Goal: Task Accomplishment & Management: Manage account settings

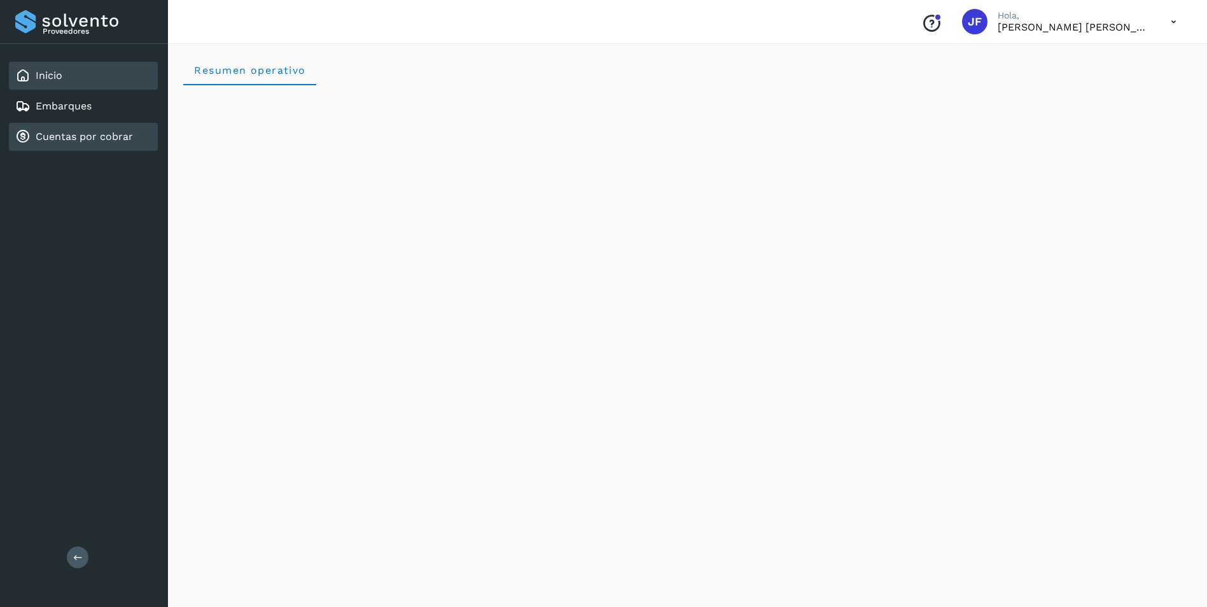
click at [78, 135] on link "Cuentas por cobrar" at bounding box center [84, 136] width 97 height 12
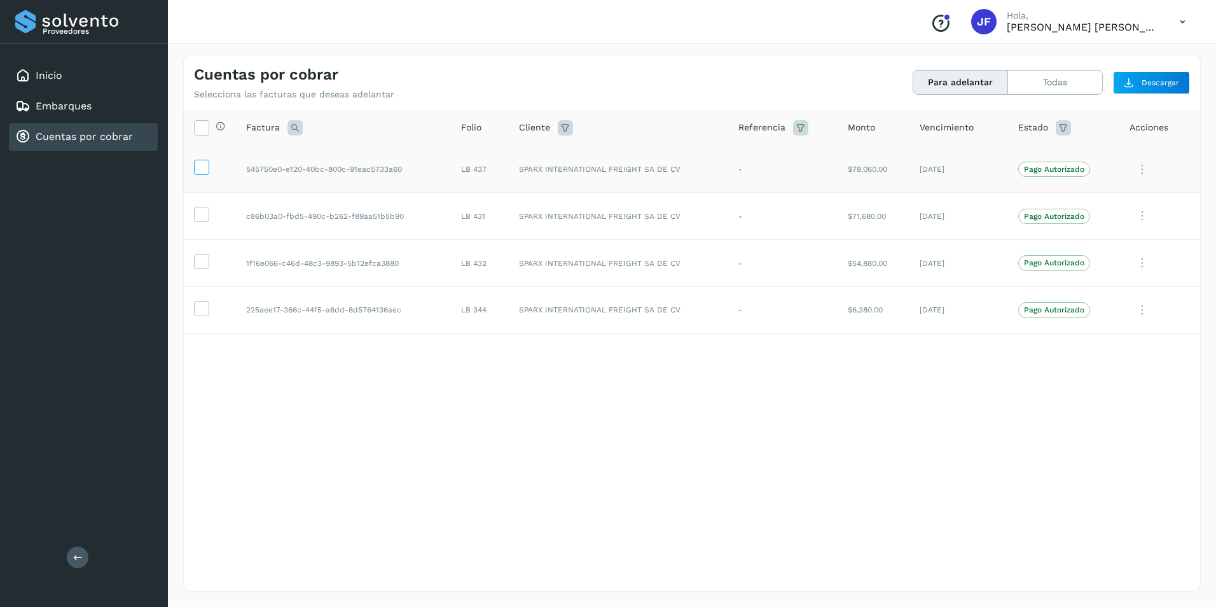
click at [202, 171] on icon at bounding box center [201, 166] width 13 height 13
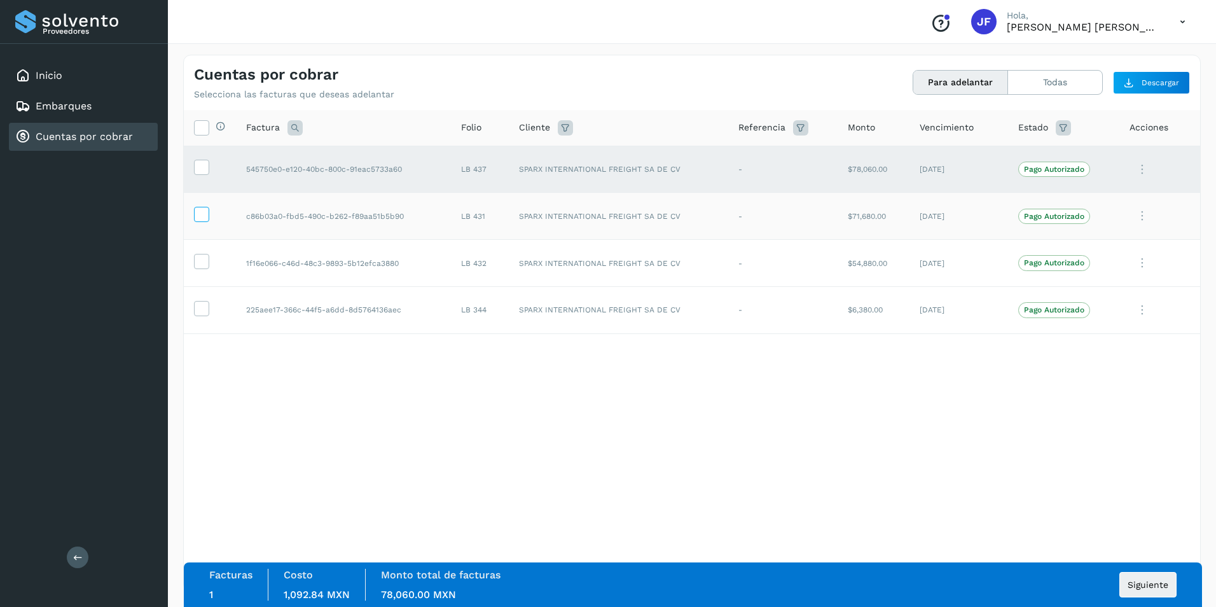
click at [204, 211] on icon at bounding box center [201, 213] width 13 height 13
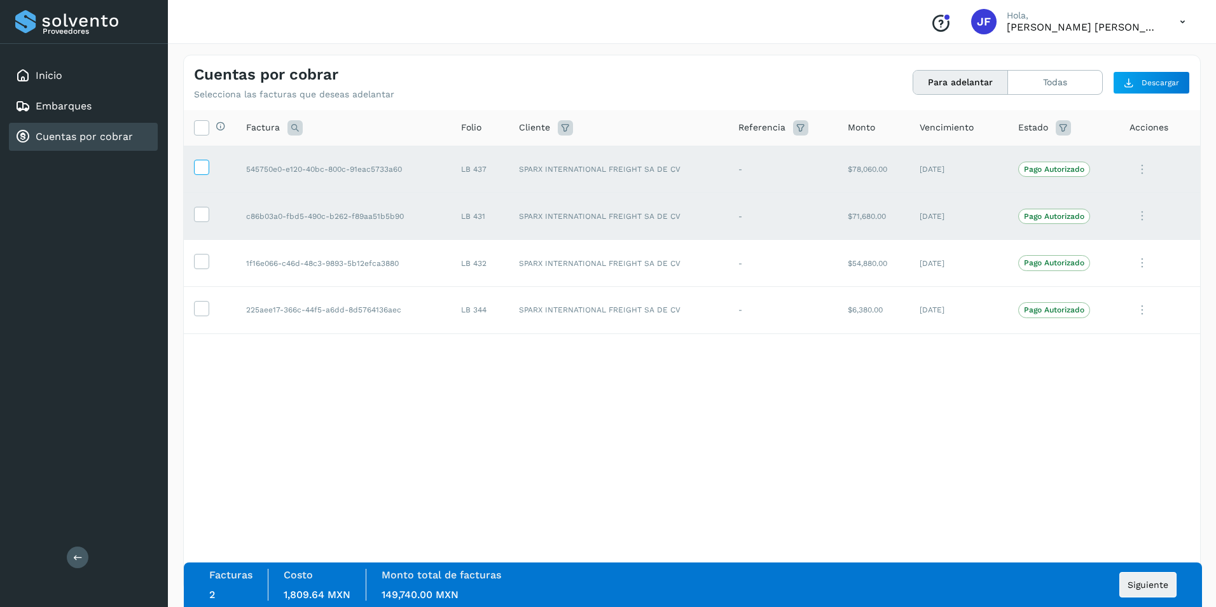
click at [205, 168] on icon at bounding box center [201, 166] width 13 height 13
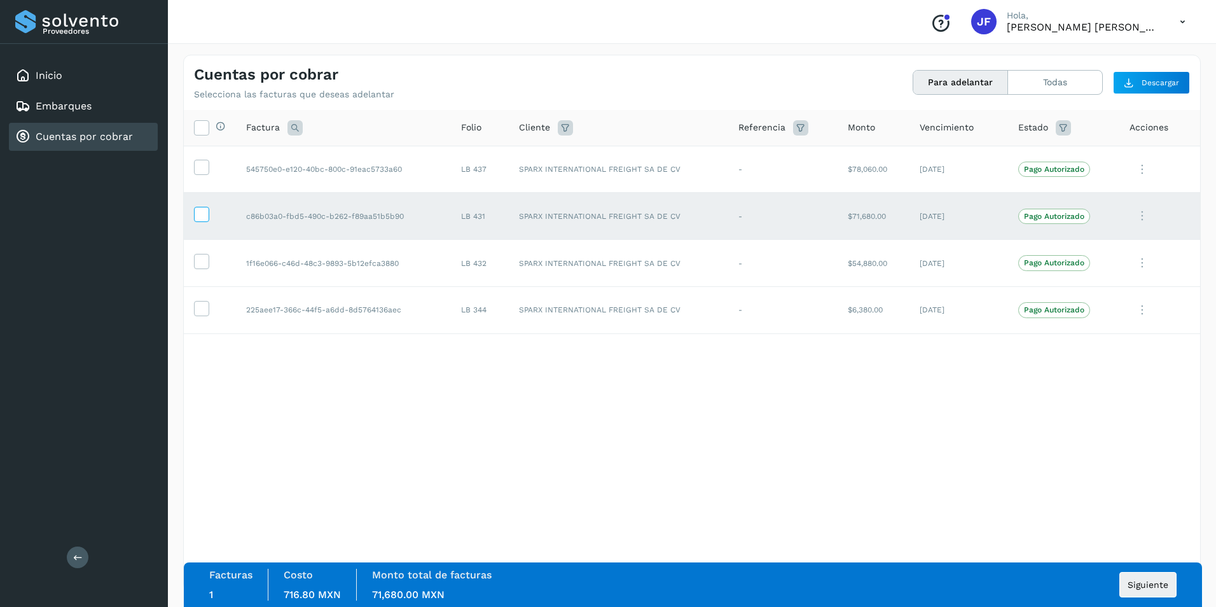
click at [202, 212] on icon at bounding box center [201, 213] width 13 height 13
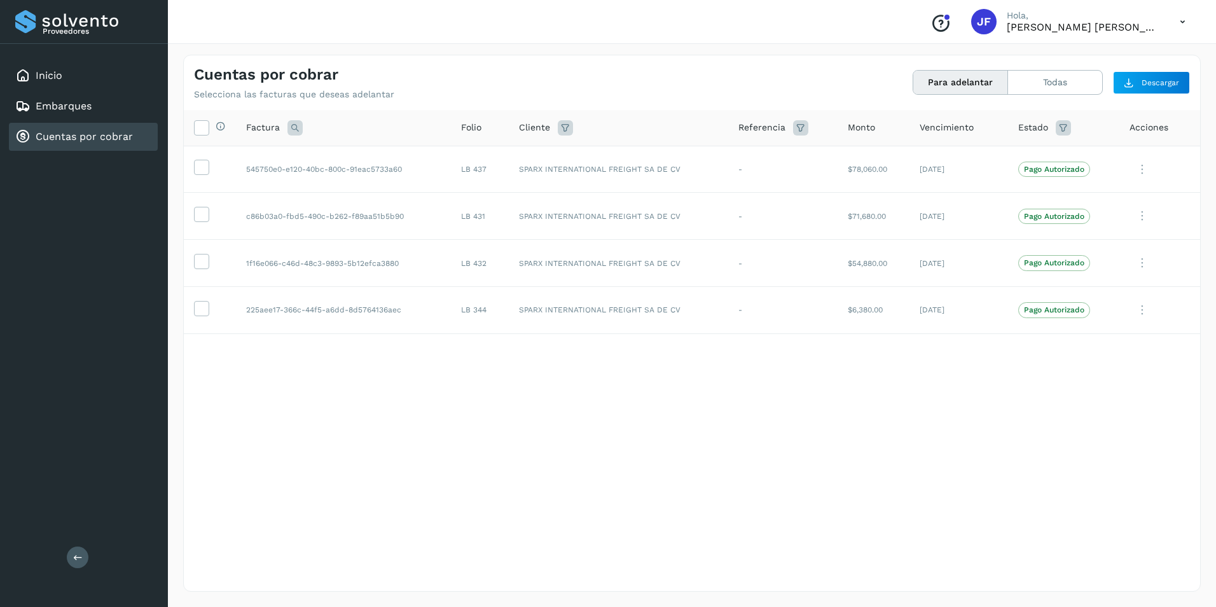
click at [1176, 20] on icon at bounding box center [1183, 22] width 26 height 26
click at [1130, 55] on div "Cerrar sesión" at bounding box center [1119, 57] width 151 height 24
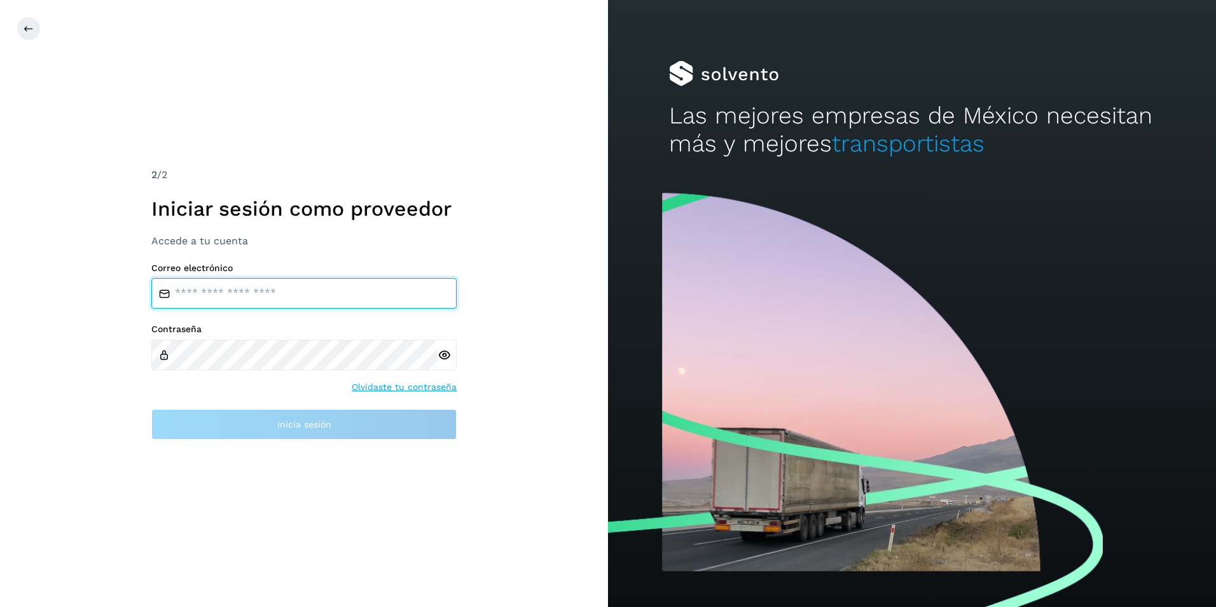
type input "**********"
